Goal: Check status: Check status

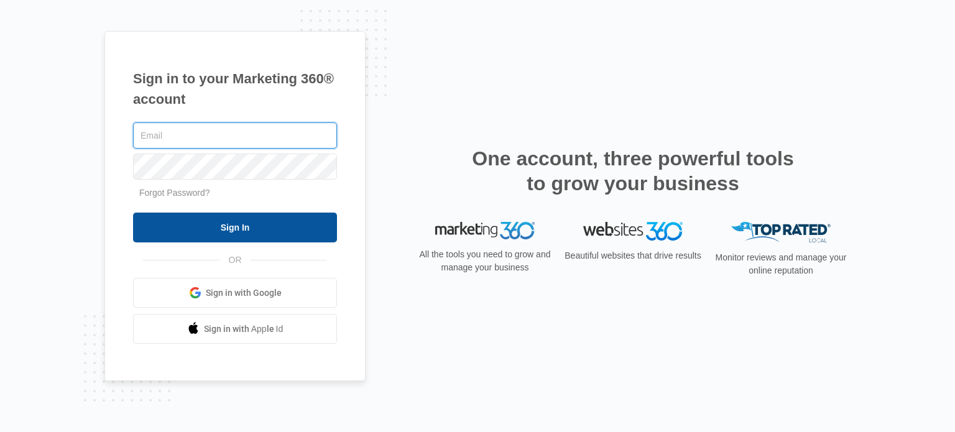
type input "[EMAIL_ADDRESS][DOMAIN_NAME]"
click at [209, 219] on input "Sign In" at bounding box center [235, 228] width 204 height 30
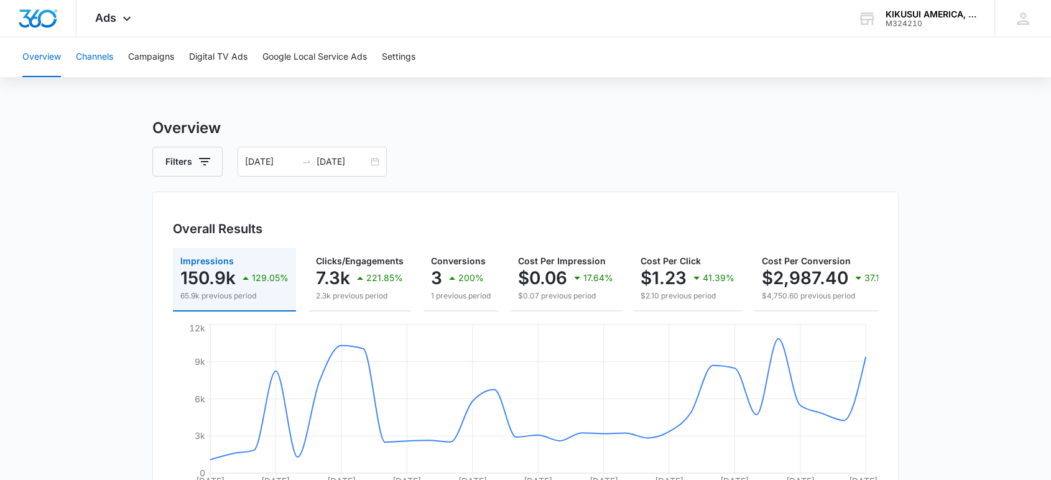
click at [105, 54] on button "Channels" at bounding box center [94, 57] width 37 height 40
click at [164, 62] on button "Campaigns" at bounding box center [151, 57] width 46 height 40
click at [52, 66] on button "Overview" at bounding box center [41, 57] width 39 height 40
click at [103, 56] on button "Channels" at bounding box center [94, 57] width 37 height 40
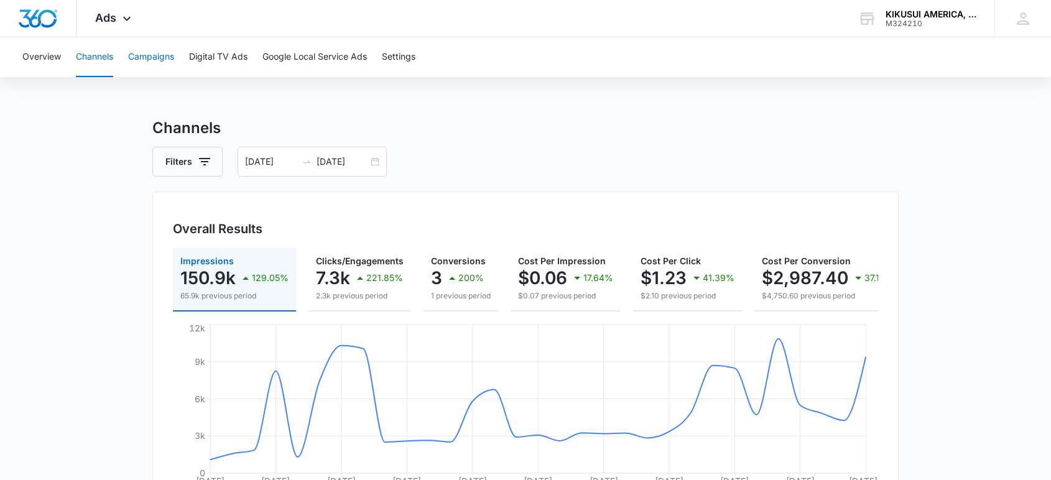
click at [147, 56] on button "Campaigns" at bounding box center [151, 57] width 46 height 40
click at [45, 62] on button "Overview" at bounding box center [41, 57] width 39 height 40
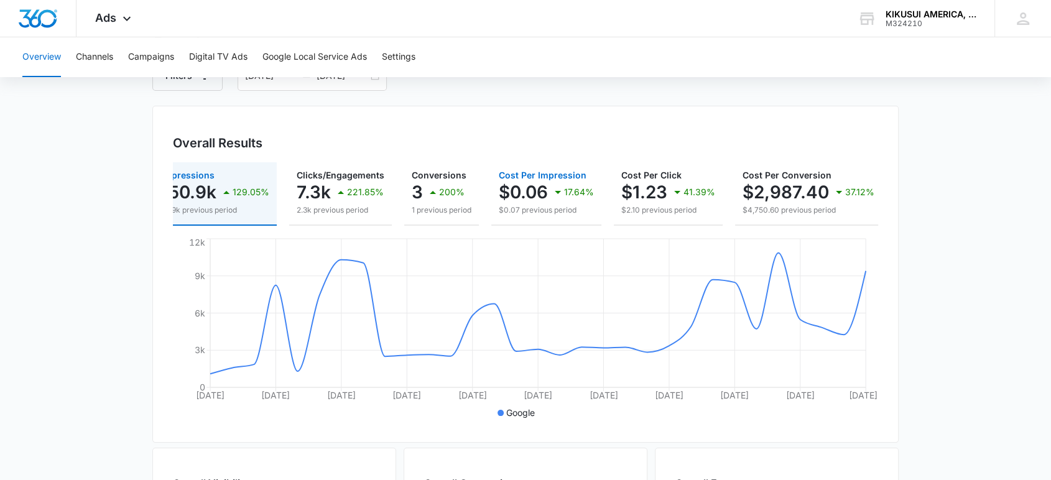
scroll to position [53, 0]
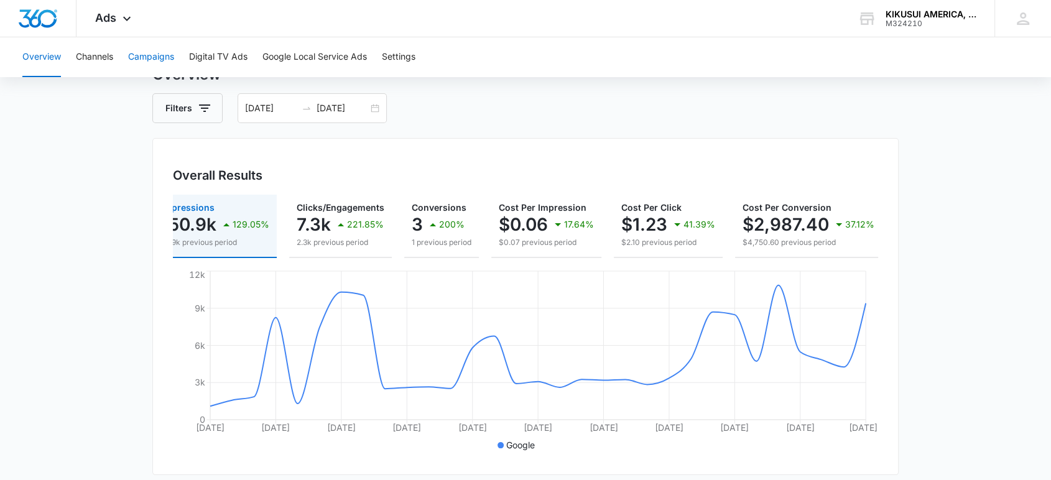
click at [152, 59] on button "Campaigns" at bounding box center [151, 57] width 46 height 40
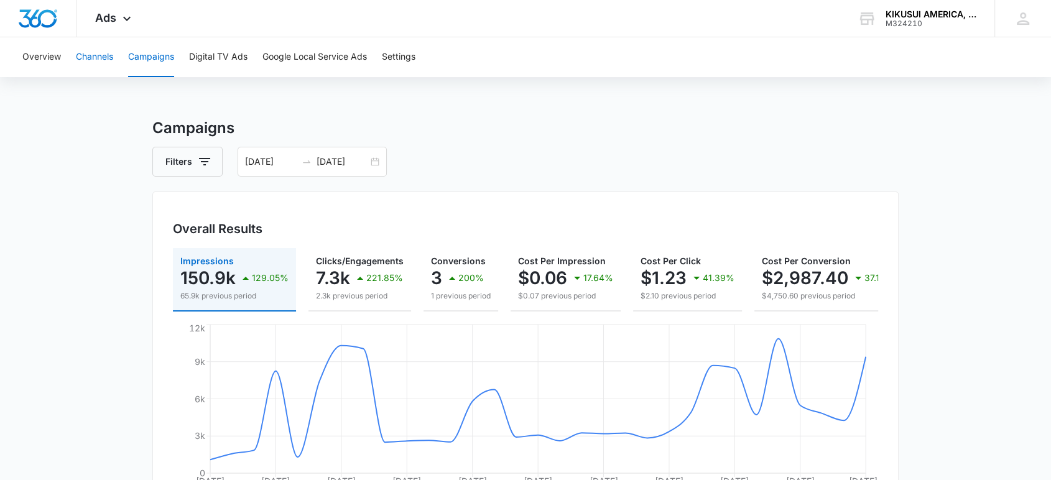
click at [95, 58] on button "Channels" at bounding box center [94, 57] width 37 height 40
click at [206, 57] on button "Digital TV Ads" at bounding box center [218, 57] width 58 height 40
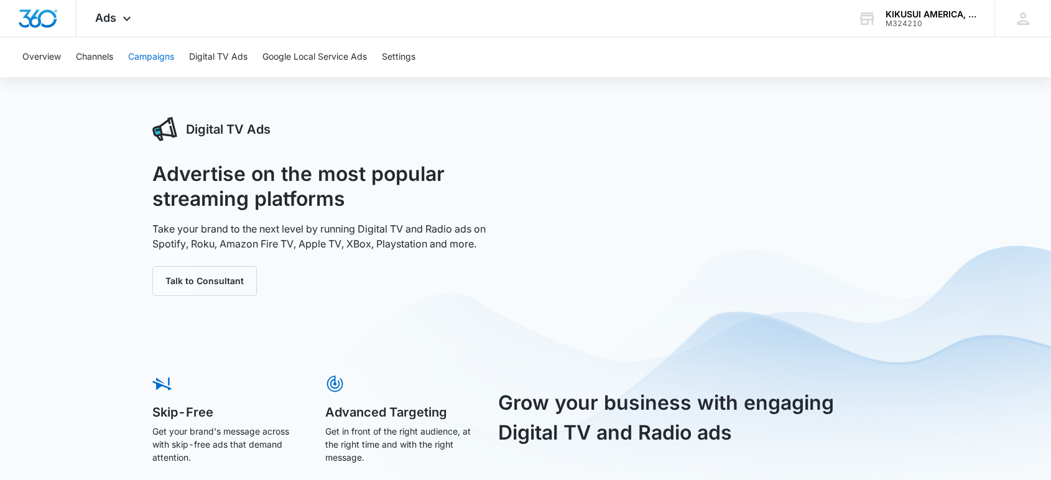
click at [164, 62] on button "Campaigns" at bounding box center [151, 57] width 46 height 40
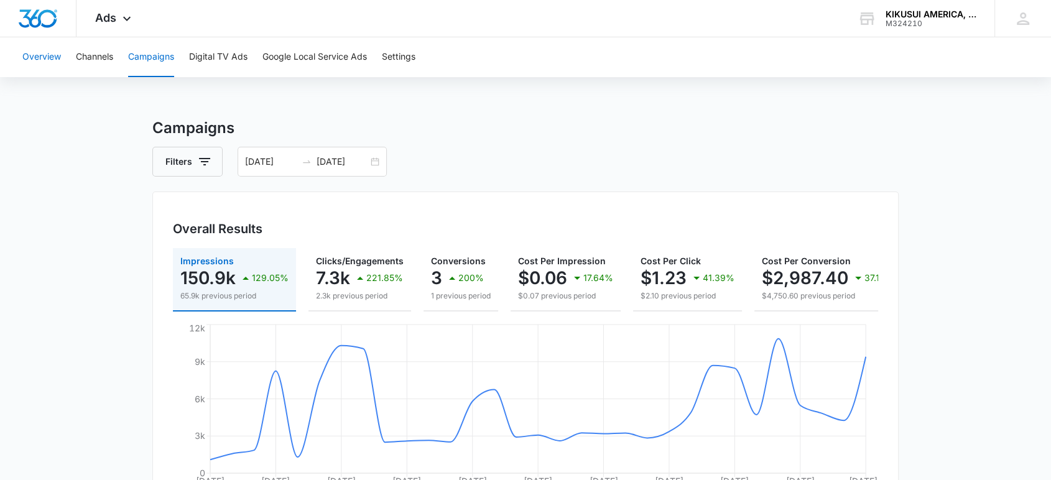
click at [48, 58] on button "Overview" at bounding box center [41, 57] width 39 height 40
click at [605, 274] on p "17.64%" at bounding box center [598, 278] width 30 height 9
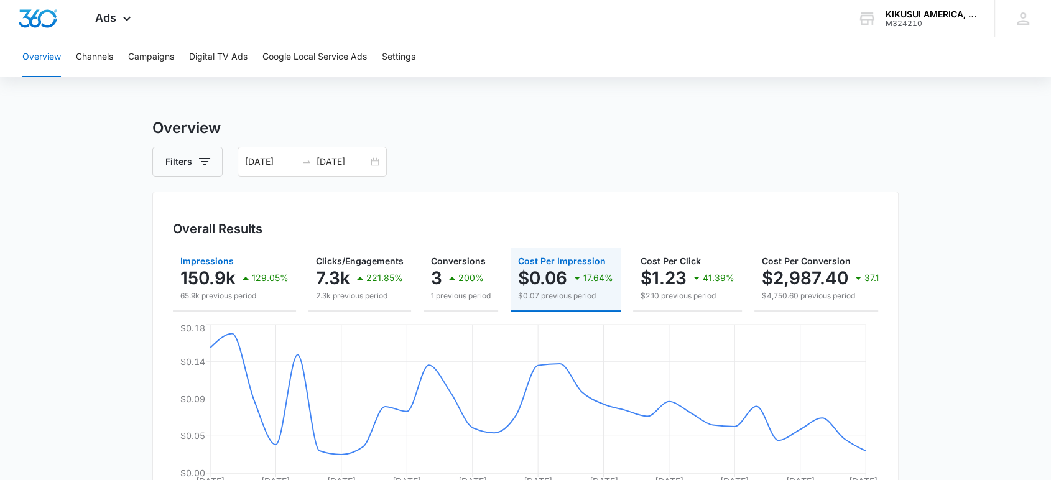
click at [226, 283] on p "150.9k" at bounding box center [207, 278] width 55 height 20
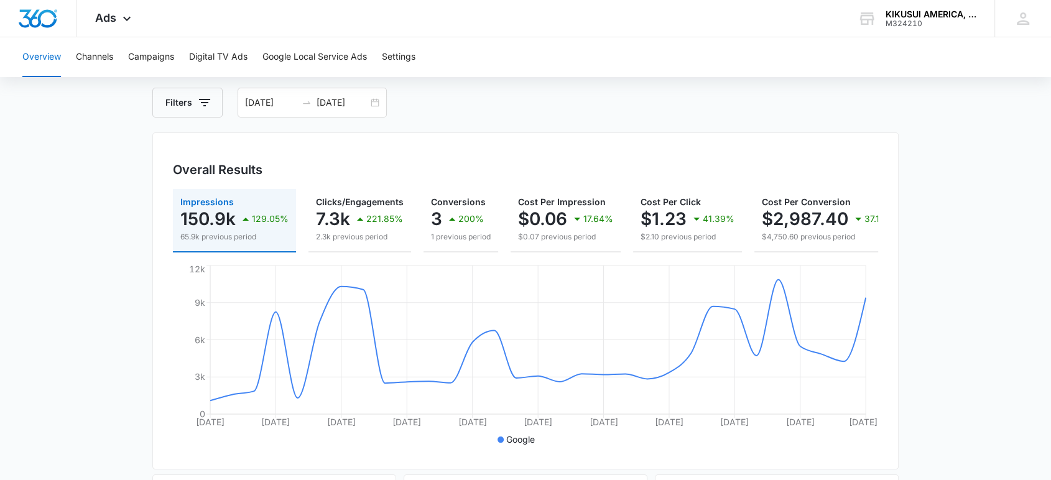
scroll to position [60, 0]
click at [327, 208] on p "7.3k" at bounding box center [333, 218] width 34 height 20
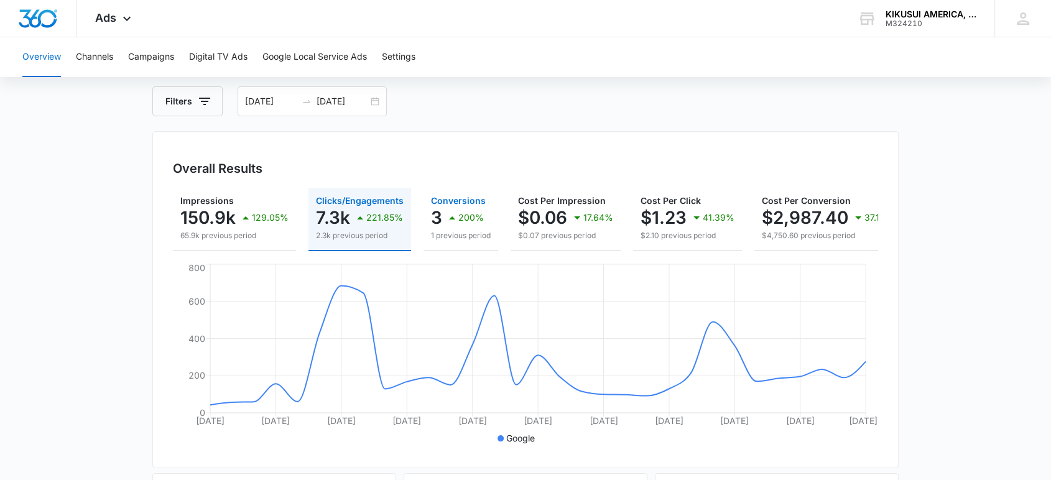
click at [468, 223] on div "200%" at bounding box center [464, 217] width 39 height 25
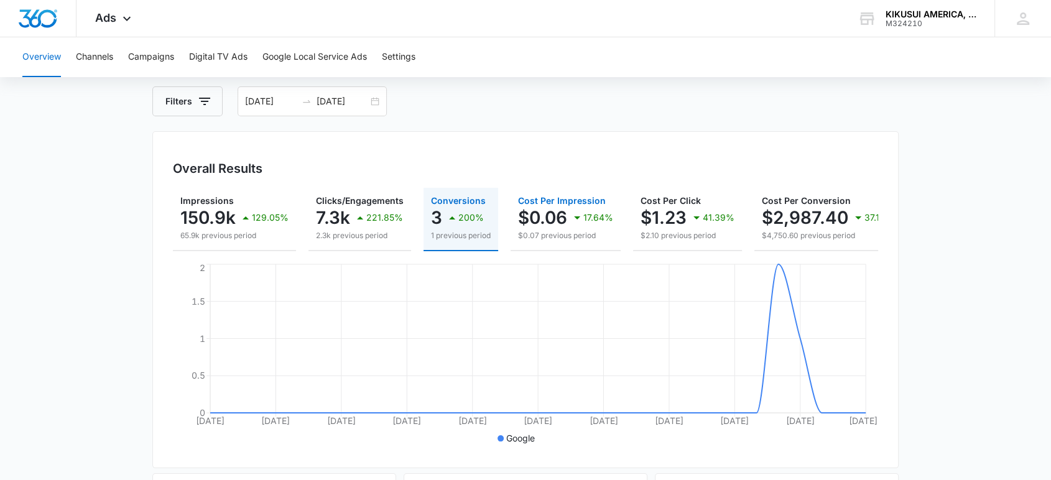
click at [570, 226] on div "17.64%" at bounding box center [592, 217] width 44 height 25
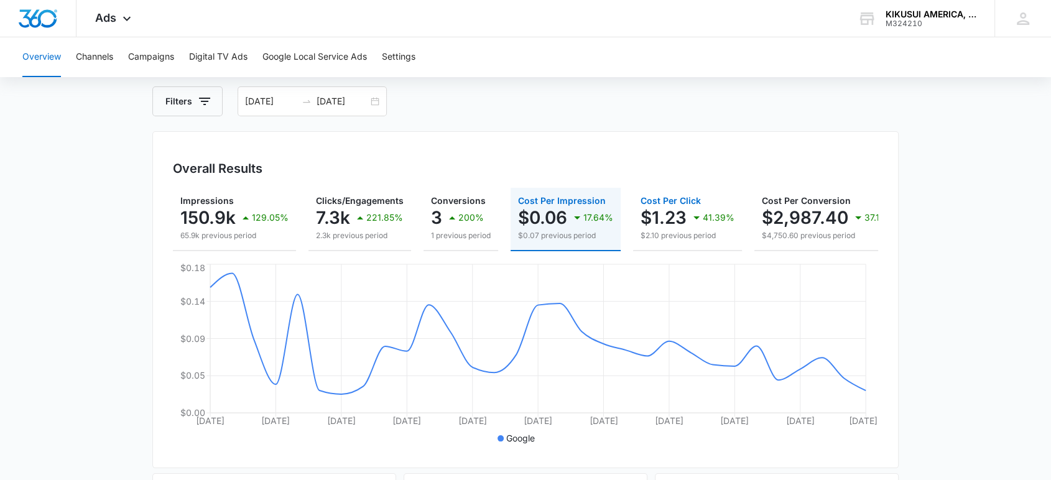
click at [682, 234] on p "$2.10 previous period" at bounding box center [688, 235] width 94 height 11
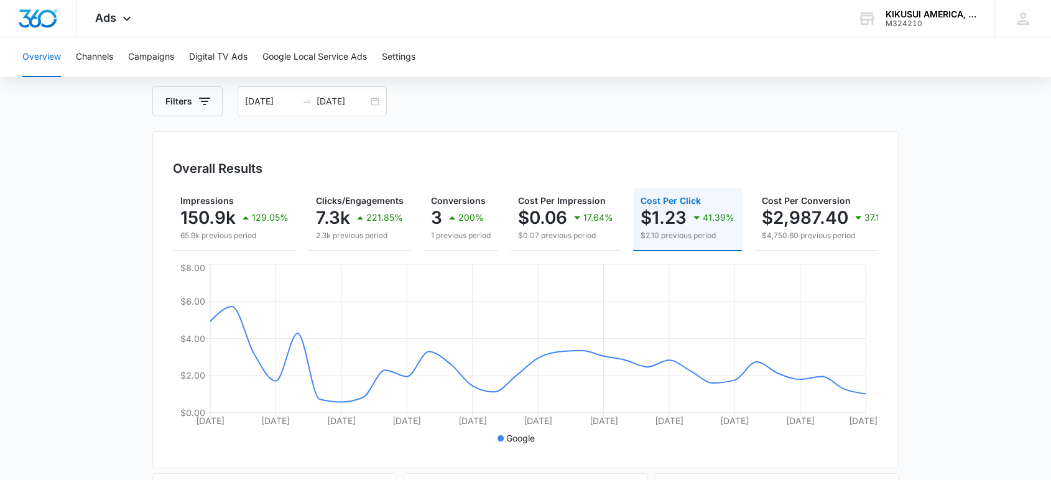
click at [682, 234] on p "$2.10 previous period" at bounding box center [688, 235] width 94 height 11
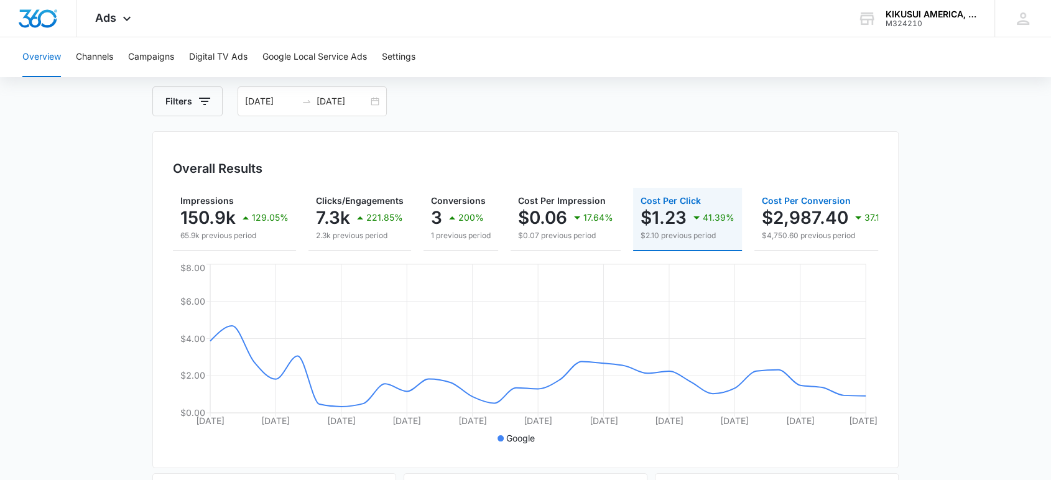
click at [808, 230] on p "$4,750.60 previous period" at bounding box center [828, 235] width 132 height 11
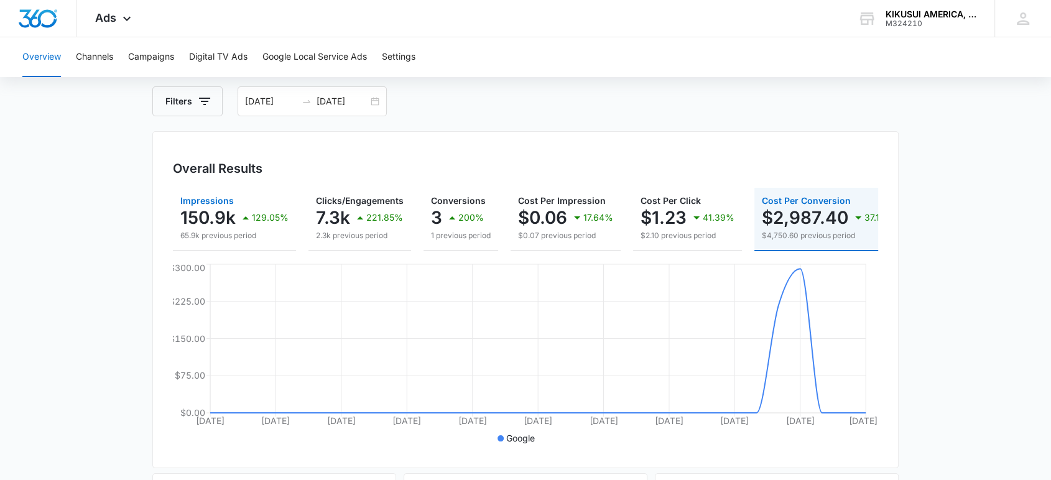
click at [214, 208] on p "150.9k" at bounding box center [207, 218] width 55 height 20
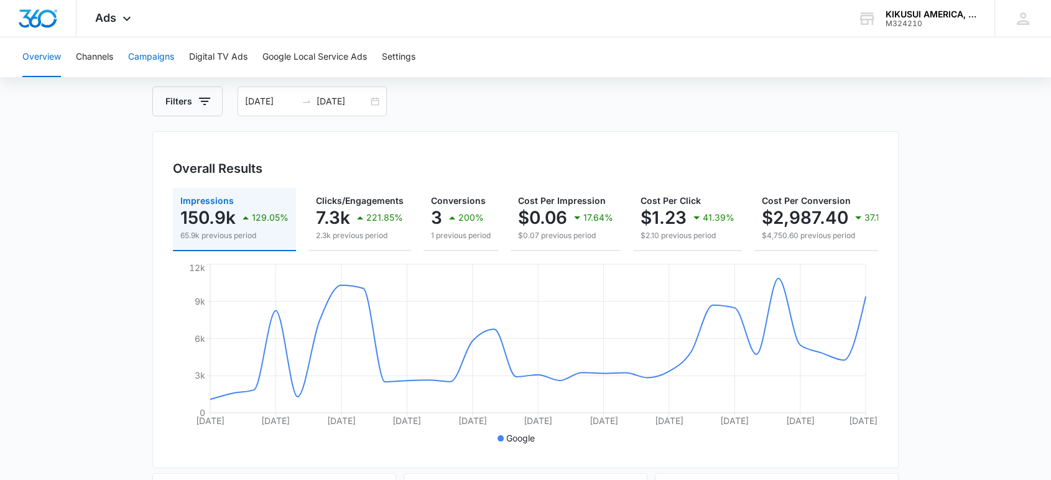
click at [162, 58] on button "Campaigns" at bounding box center [151, 57] width 46 height 40
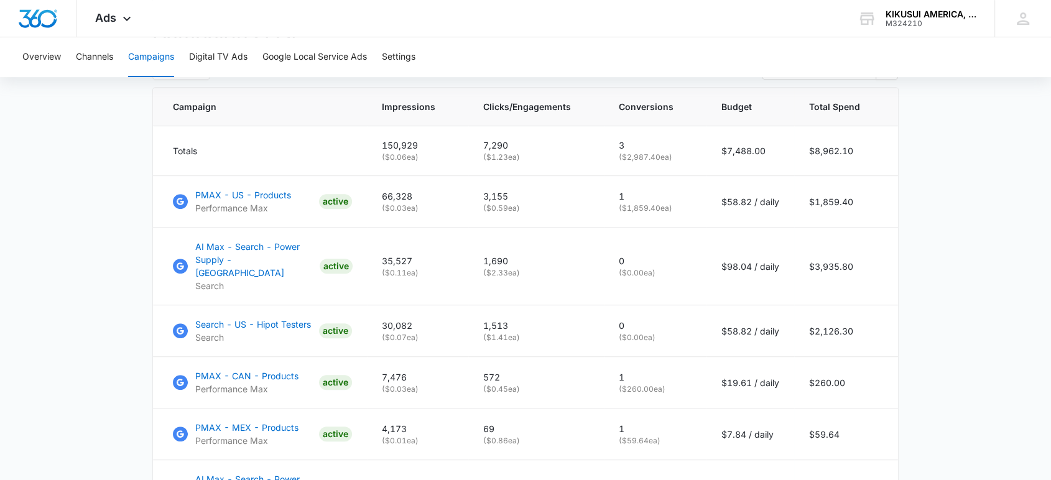
scroll to position [522, 0]
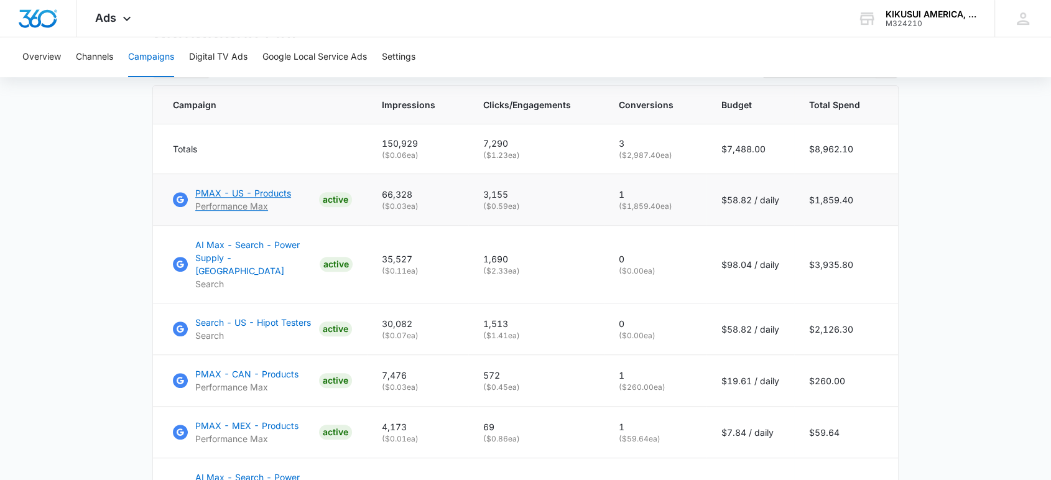
click at [272, 213] on p "Performance Max" at bounding box center [243, 206] width 96 height 13
click at [239, 257] on p "AI Max - Search - Power Supply - US" at bounding box center [254, 257] width 119 height 39
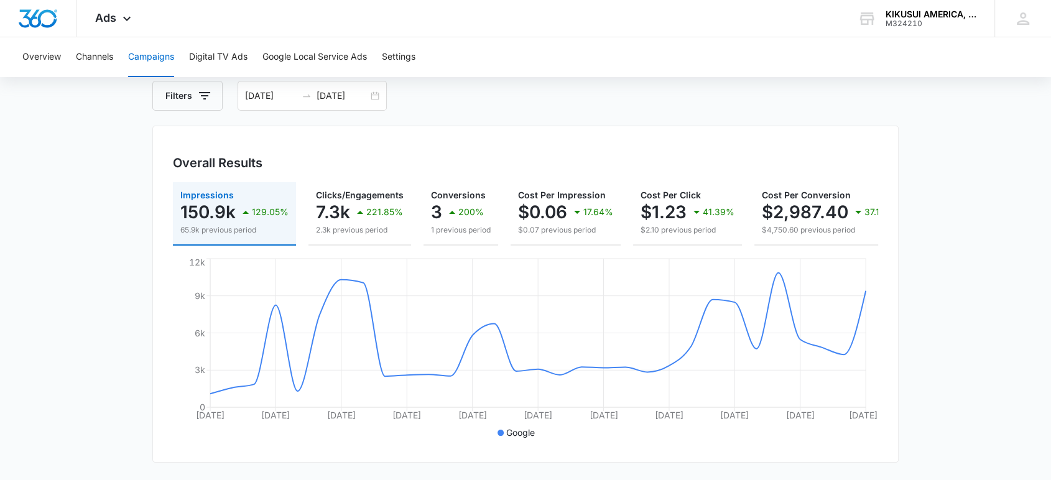
scroll to position [0, 0]
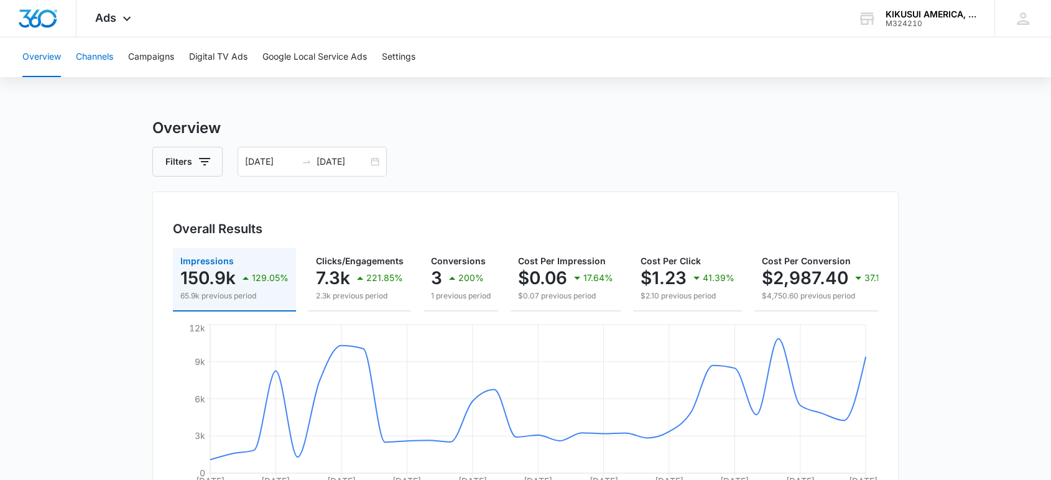
click at [97, 60] on button "Channels" at bounding box center [94, 57] width 37 height 40
click at [211, 51] on button "Digital TV Ads" at bounding box center [218, 57] width 58 height 40
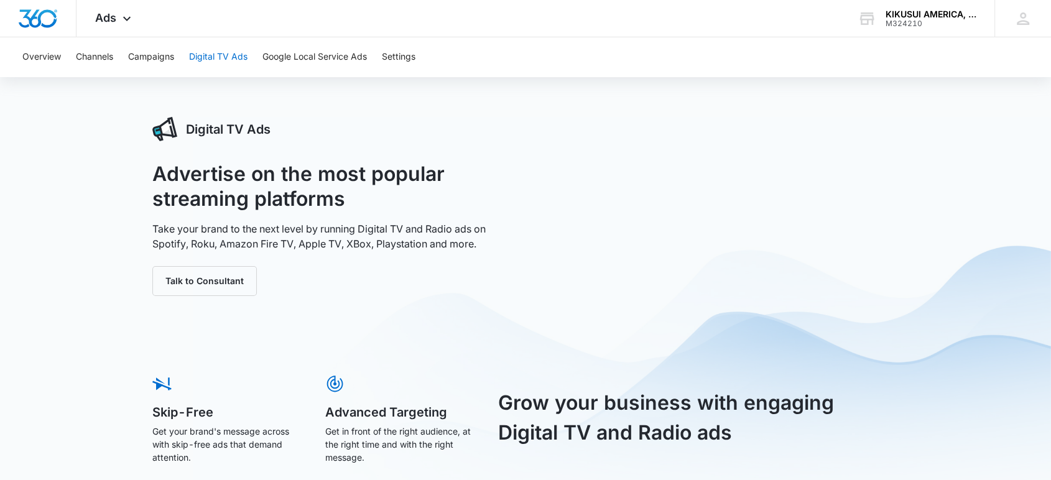
click at [215, 54] on button "Digital TV Ads" at bounding box center [218, 57] width 58 height 40
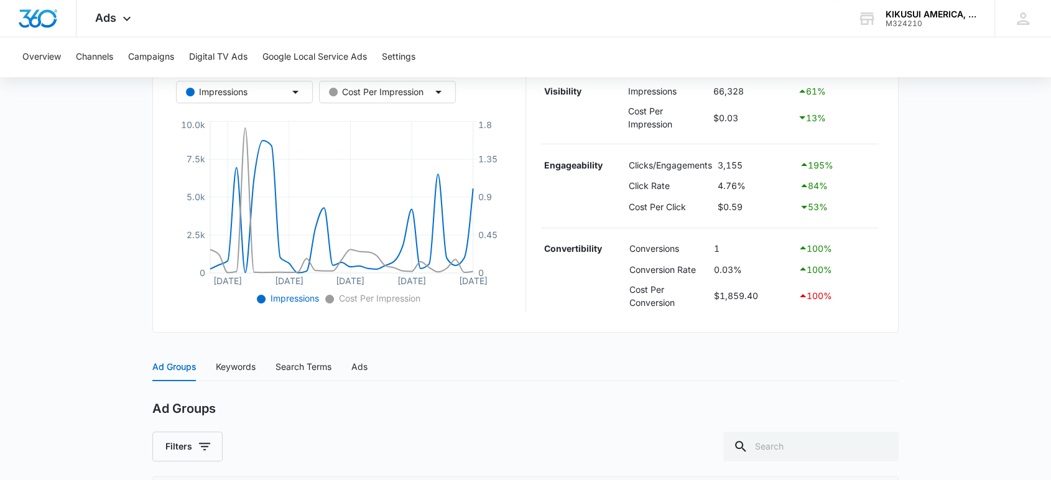
scroll to position [233, 0]
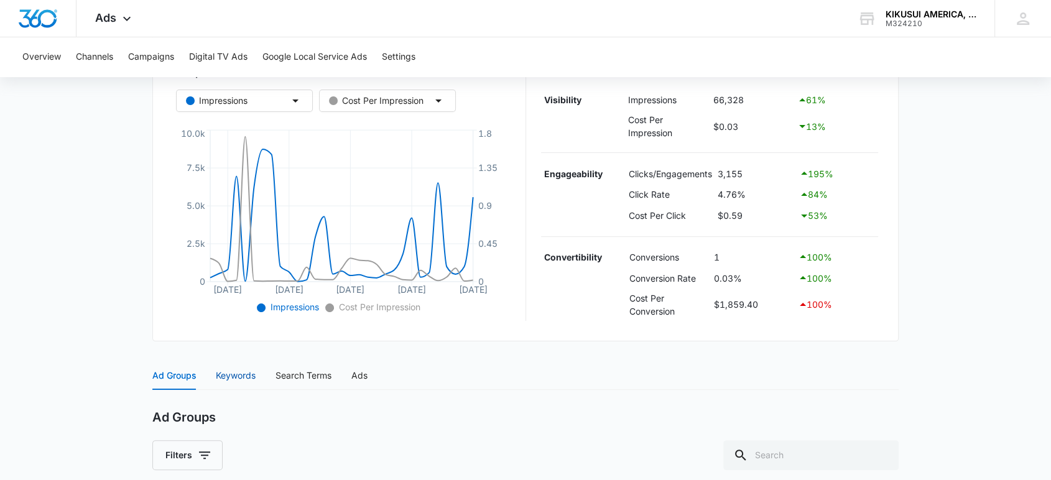
click at [235, 378] on div "Keywords" at bounding box center [236, 376] width 40 height 14
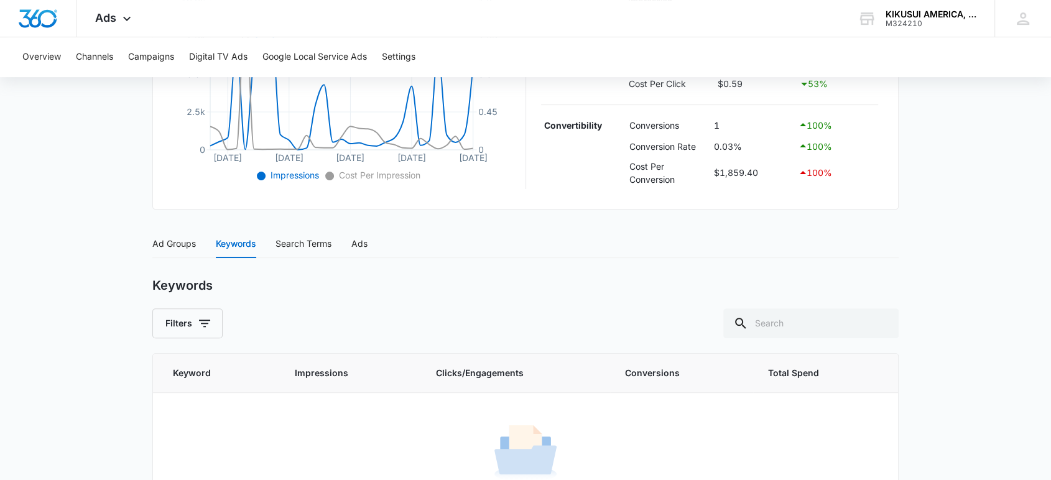
scroll to position [369, 0]
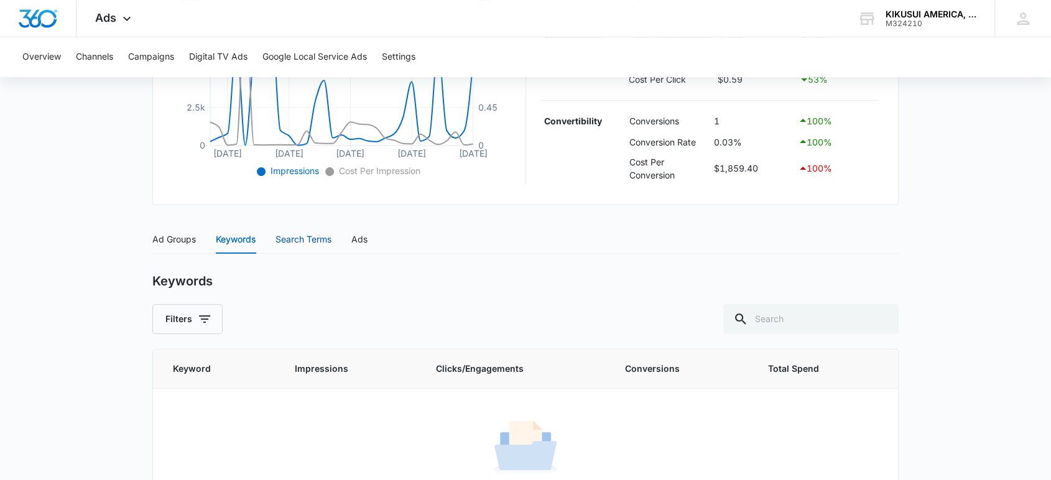
click at [313, 243] on div "Search Terms" at bounding box center [304, 240] width 56 height 14
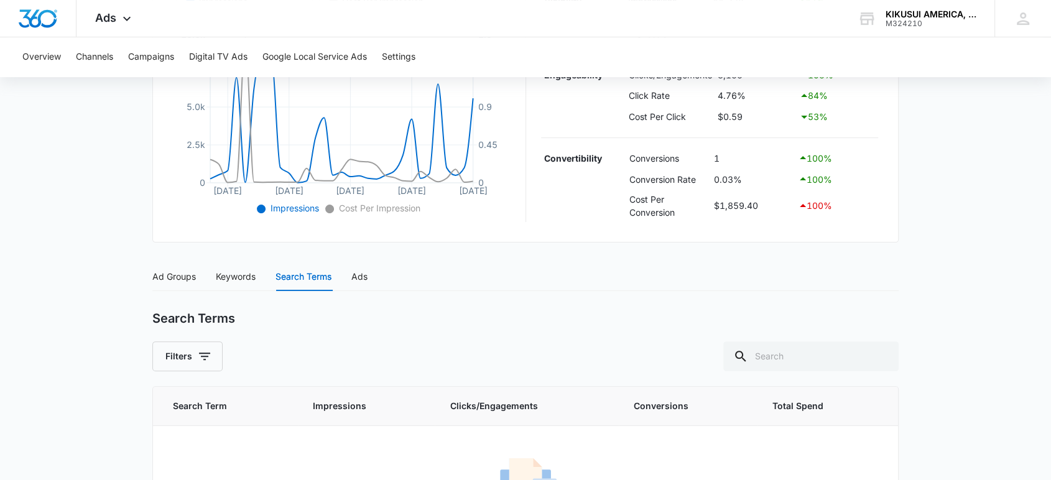
scroll to position [328, 0]
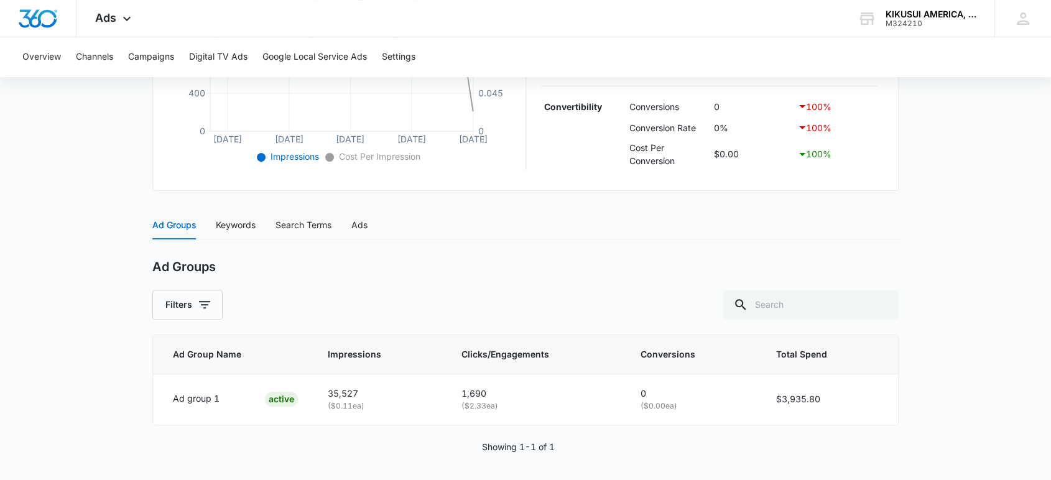
scroll to position [386, 0]
click at [241, 226] on div "Keywords" at bounding box center [236, 223] width 40 height 14
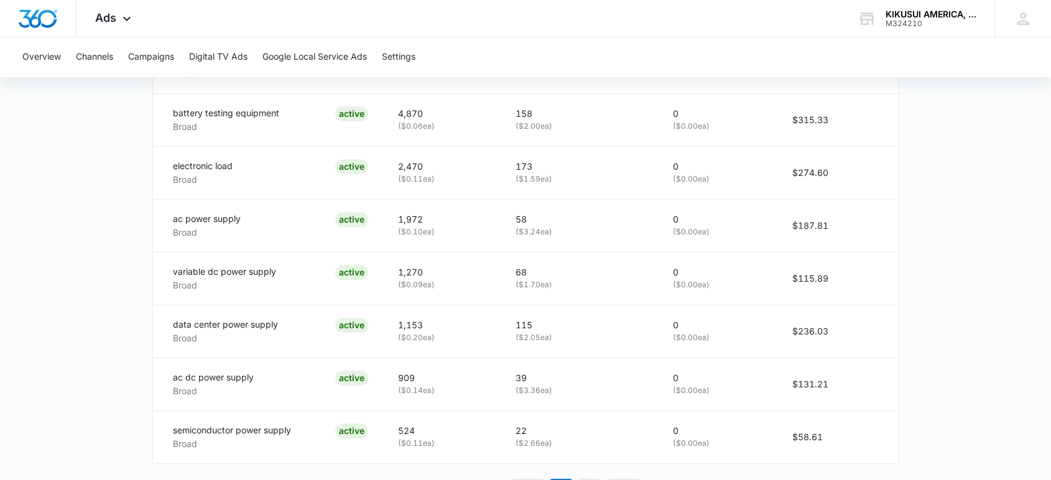
scroll to position [873, 0]
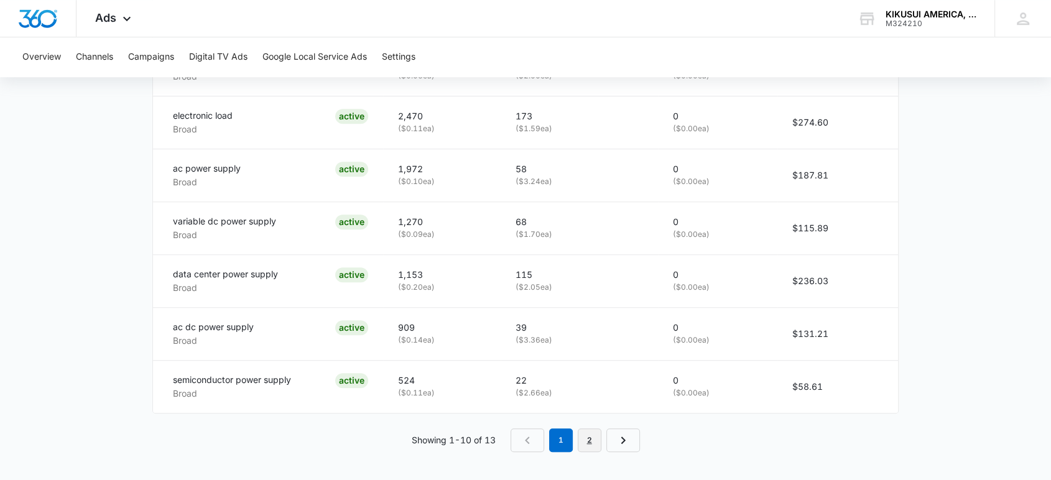
click at [590, 442] on link "2" at bounding box center [590, 441] width 24 height 24
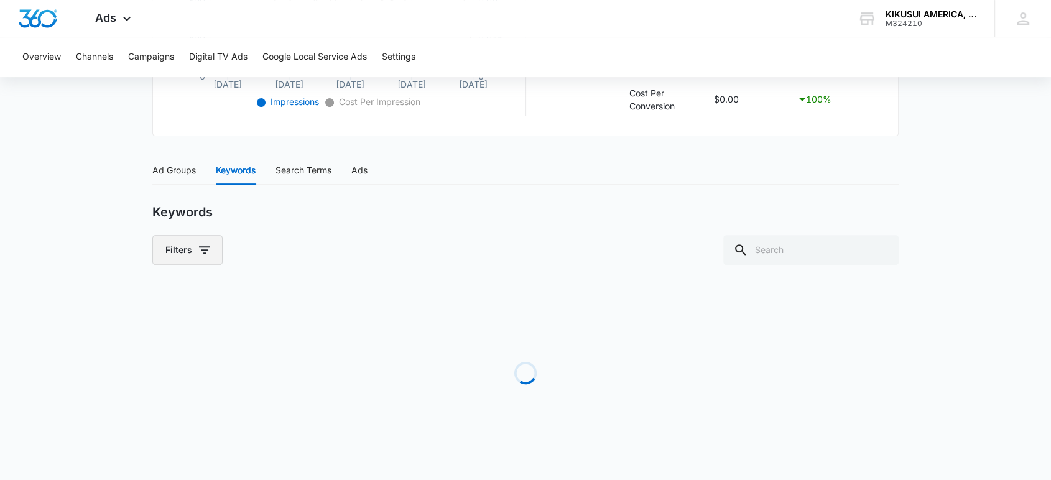
scroll to position [503, 0]
